Goal: Find specific page/section: Find specific page/section

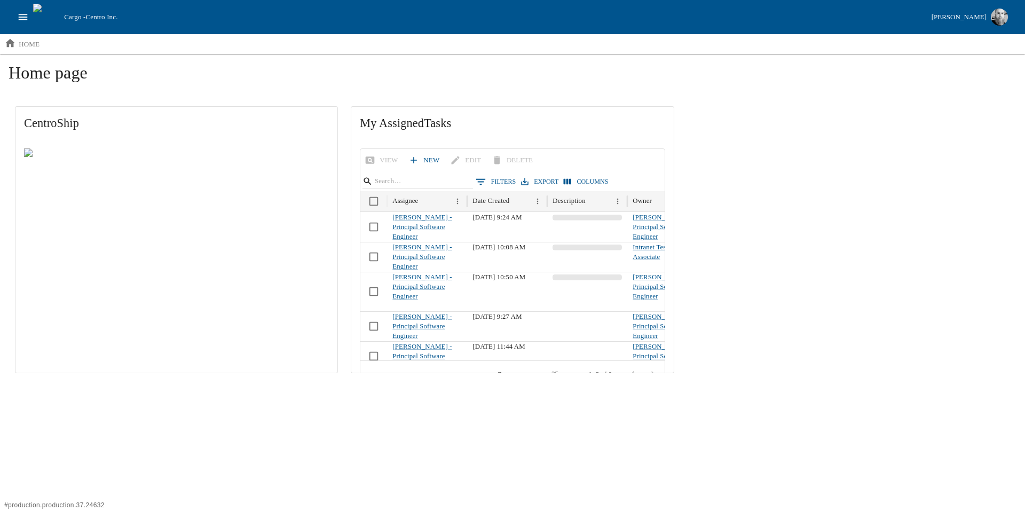
click at [28, 17] on icon "open drawer" at bounding box center [23, 17] width 12 height 12
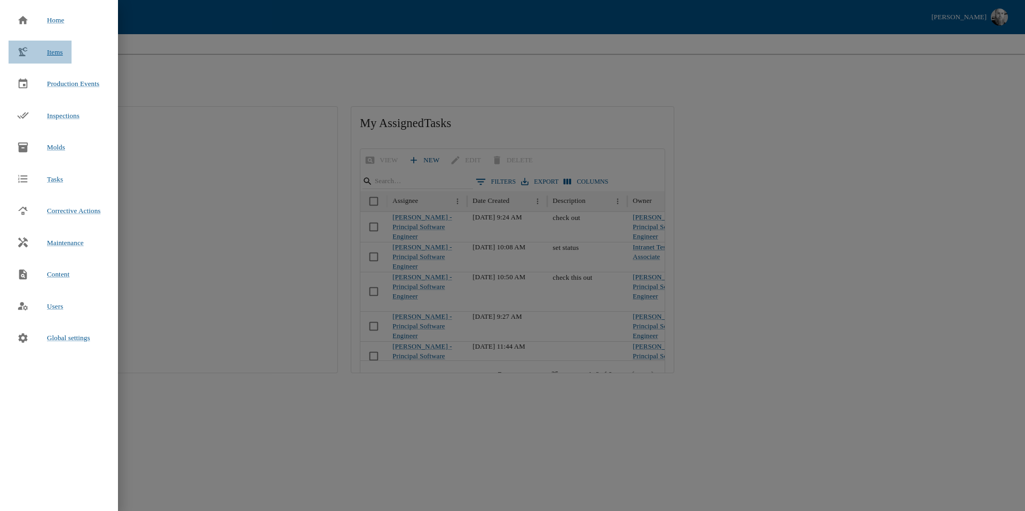
click at [52, 49] on span "Items" at bounding box center [55, 52] width 16 height 8
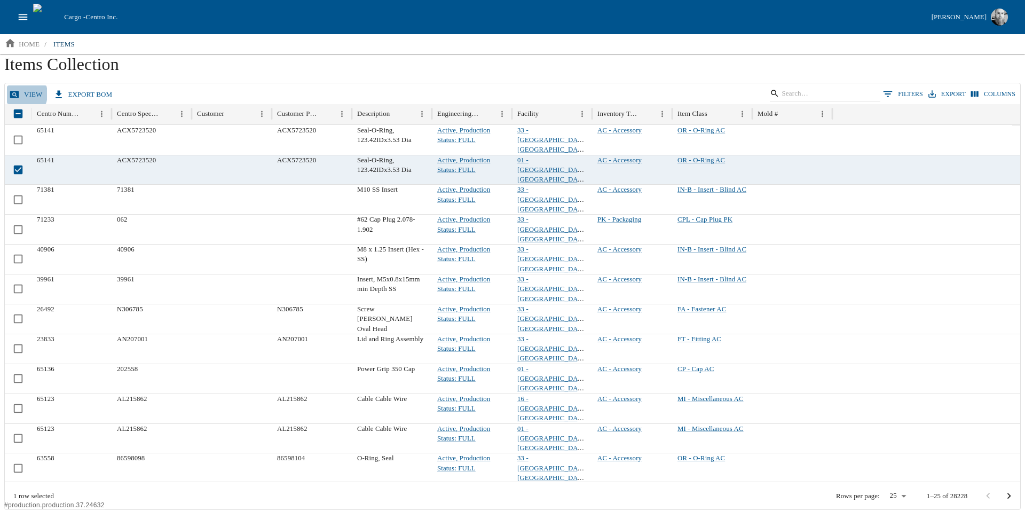
click at [17, 94] on icon at bounding box center [14, 94] width 9 height 7
